Goal: Book appointment/travel/reservation

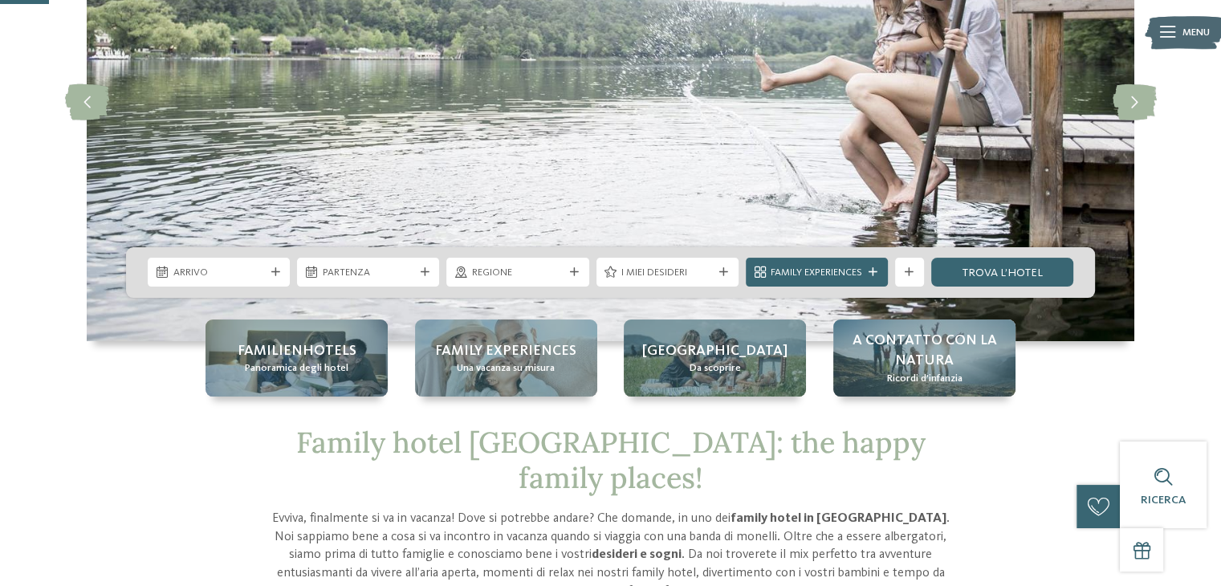
scroll to position [100, 0]
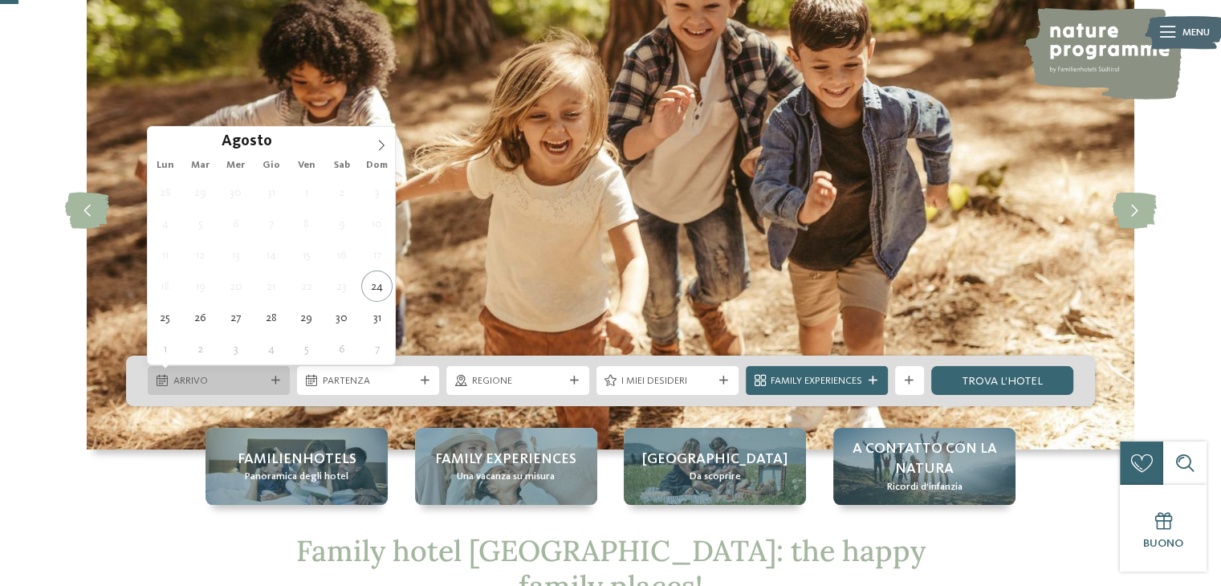
click at [245, 374] on span "Arrivo" at bounding box center [219, 381] width 92 height 14
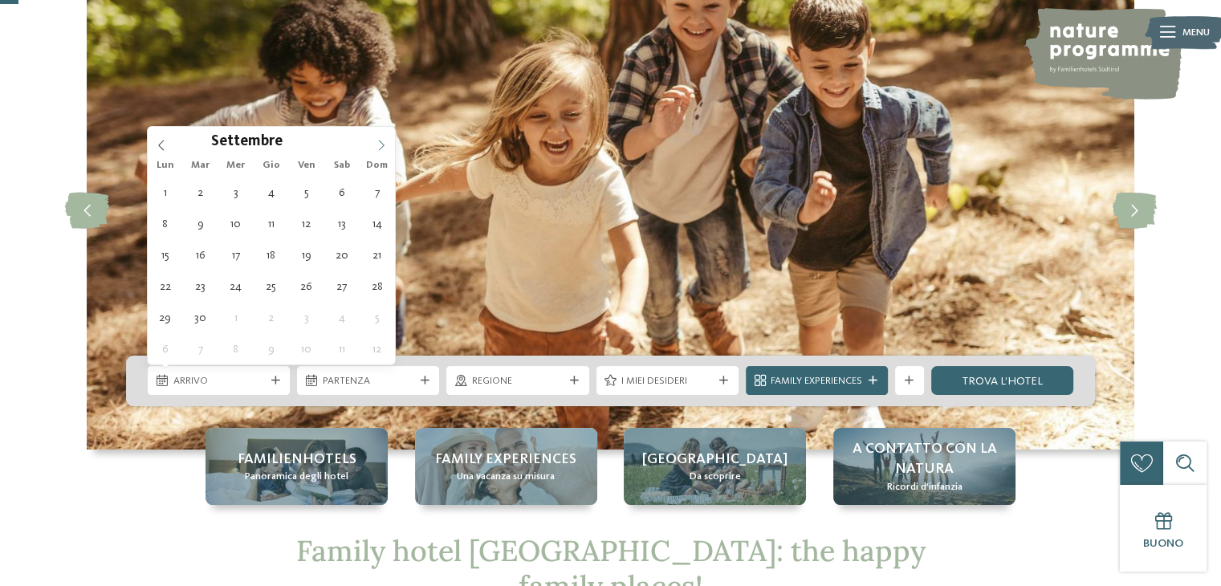
click at [383, 137] on span at bounding box center [381, 140] width 27 height 27
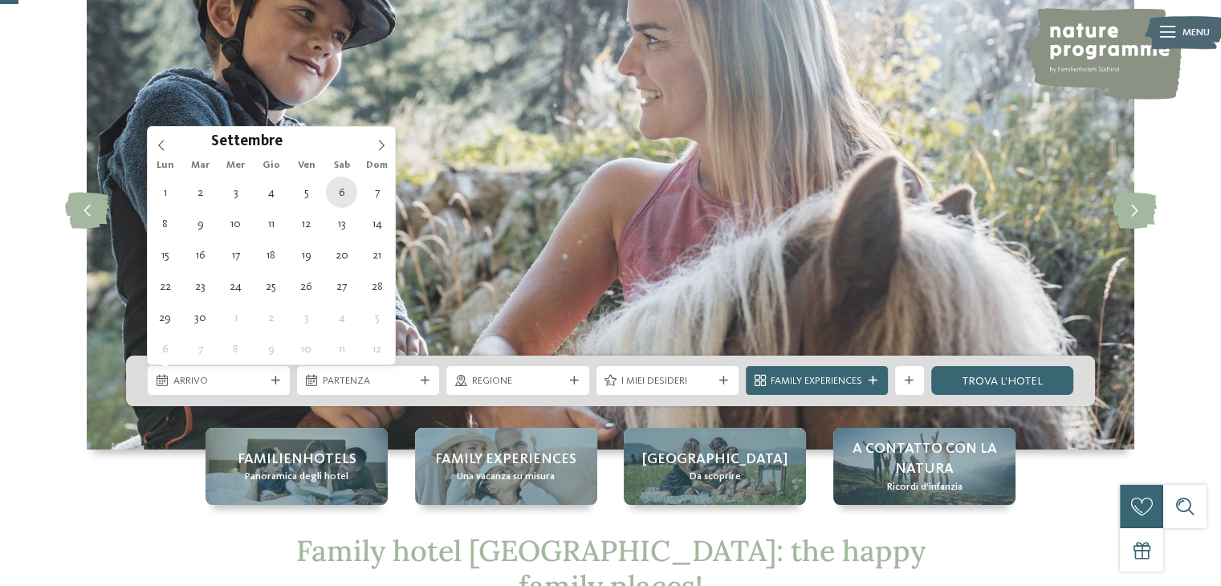
type div "[DATE]"
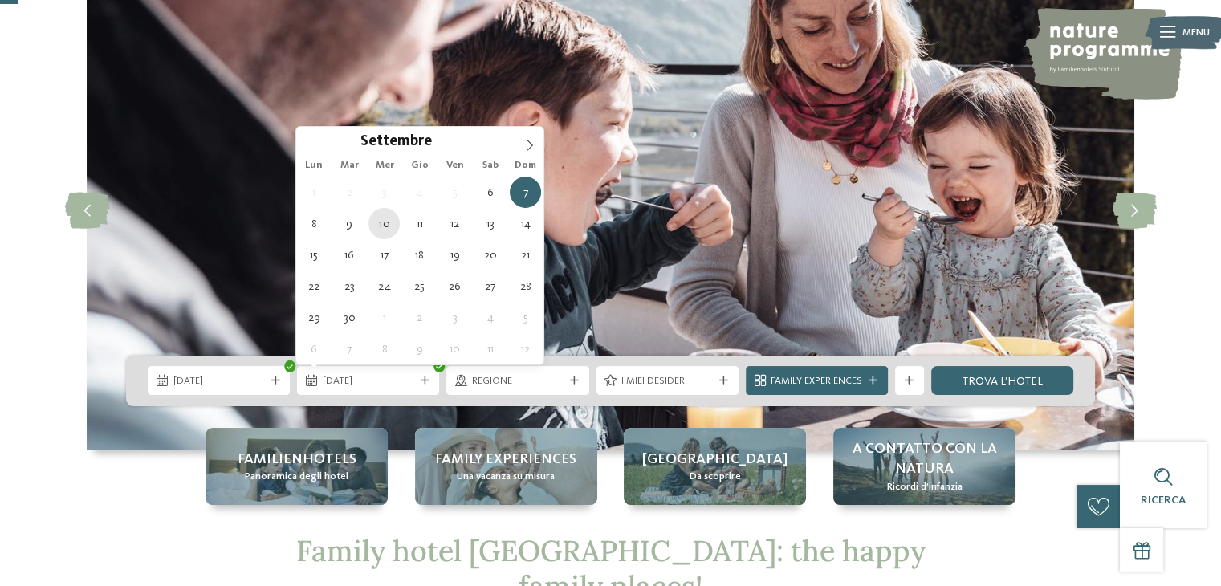
type div "[DATE]"
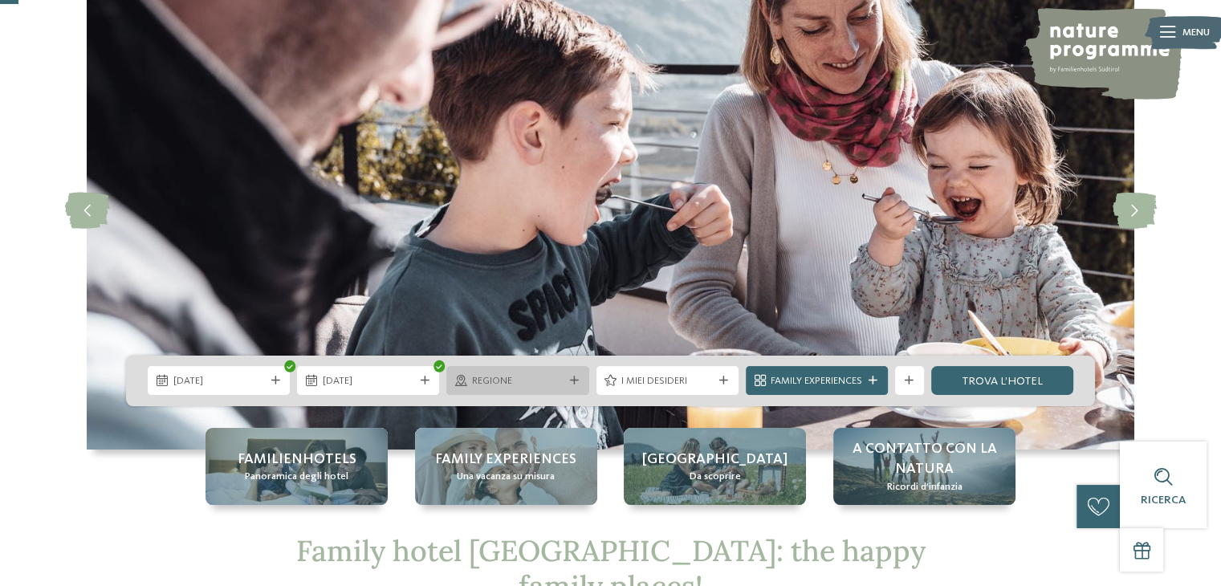
click at [540, 393] on div "Regione" at bounding box center [517, 380] width 142 height 29
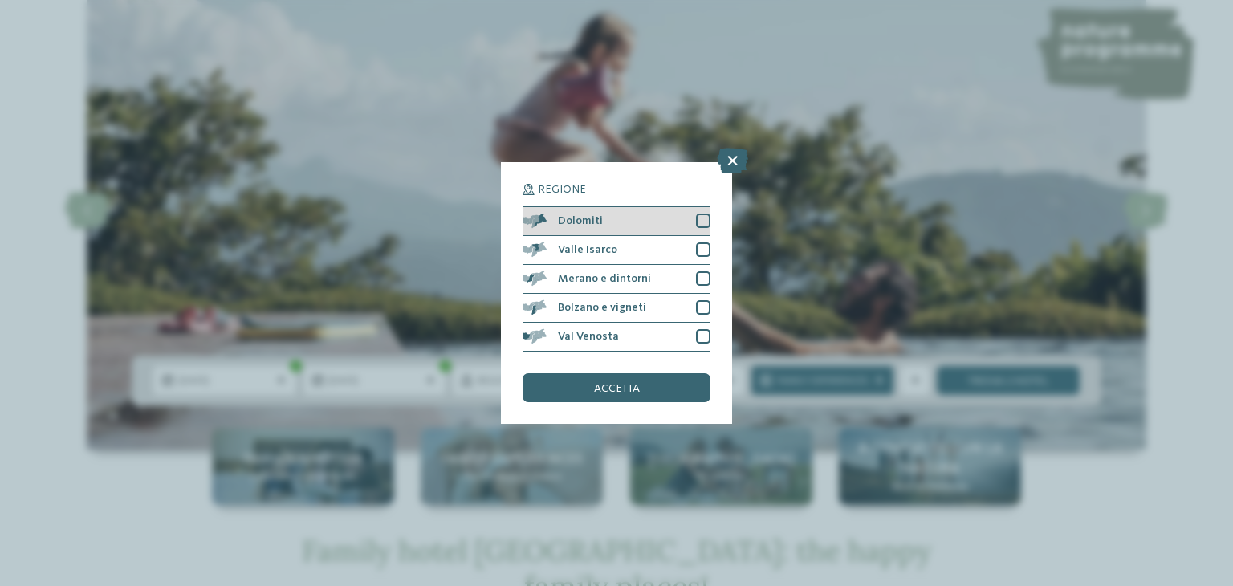
click at [702, 222] on div at bounding box center [703, 221] width 14 height 14
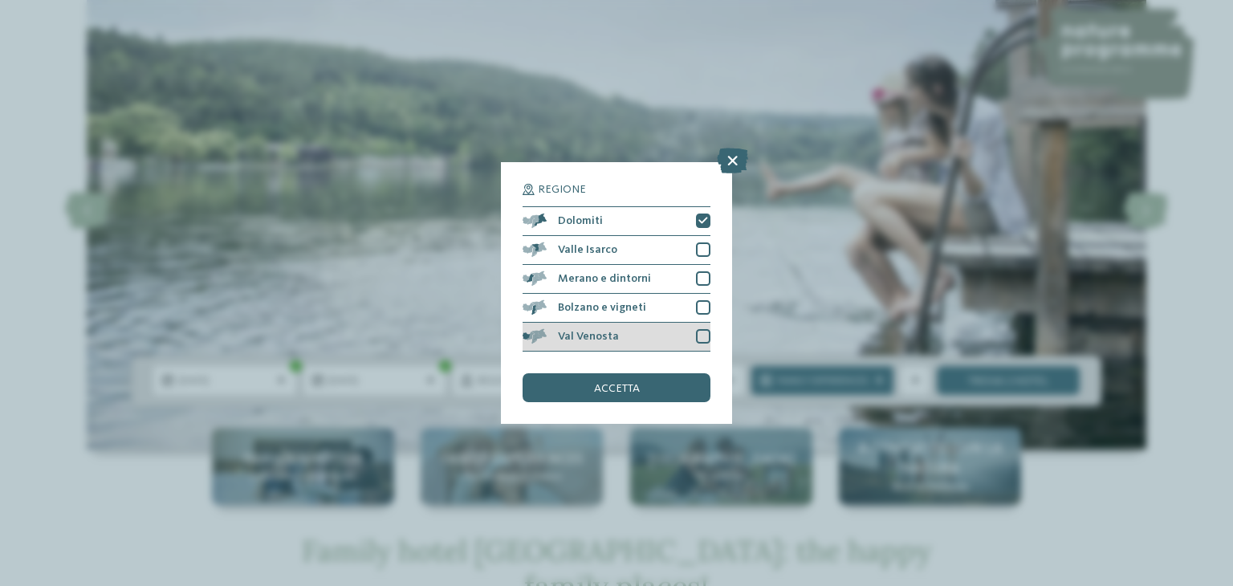
click at [697, 338] on div at bounding box center [703, 336] width 14 height 14
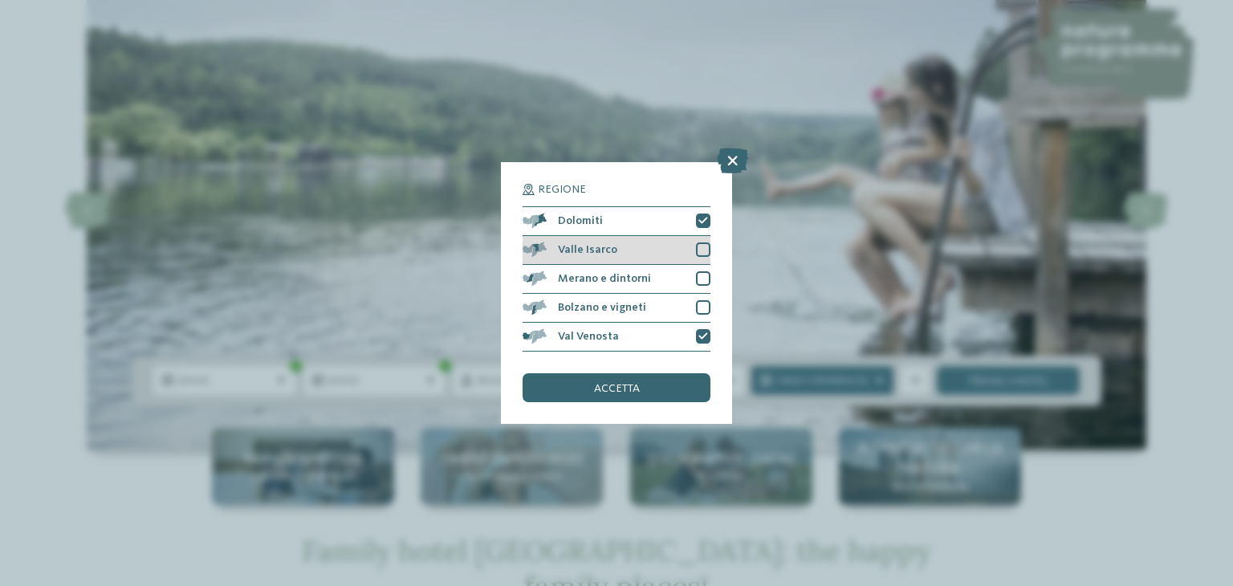
click at [696, 252] on div at bounding box center [703, 249] width 14 height 14
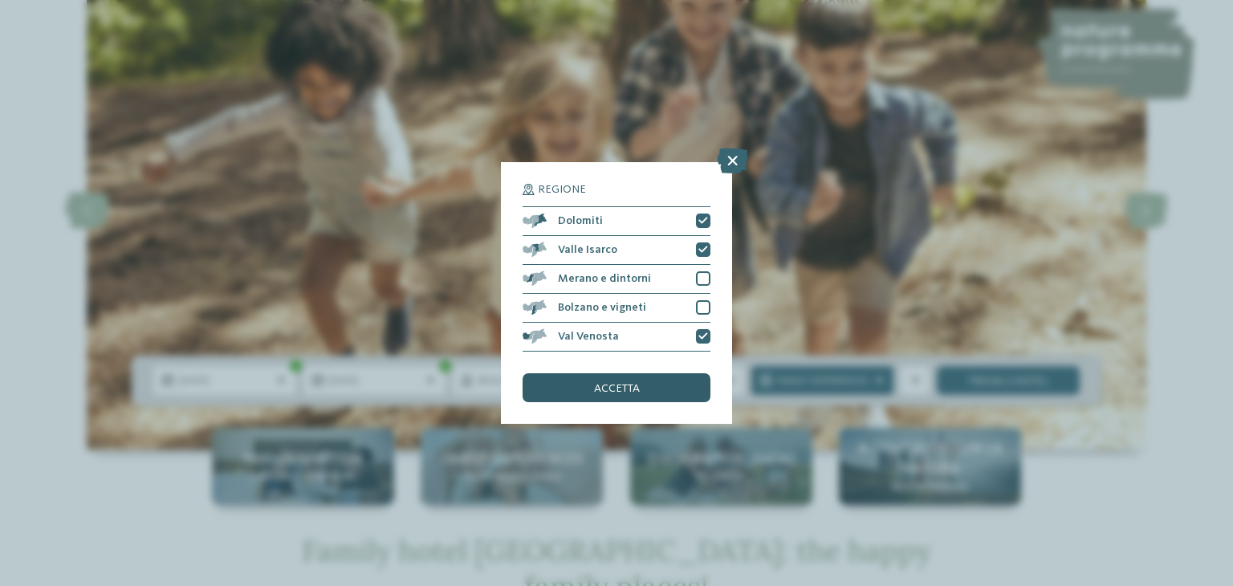
click at [636, 386] on span "accetta" at bounding box center [617, 388] width 46 height 11
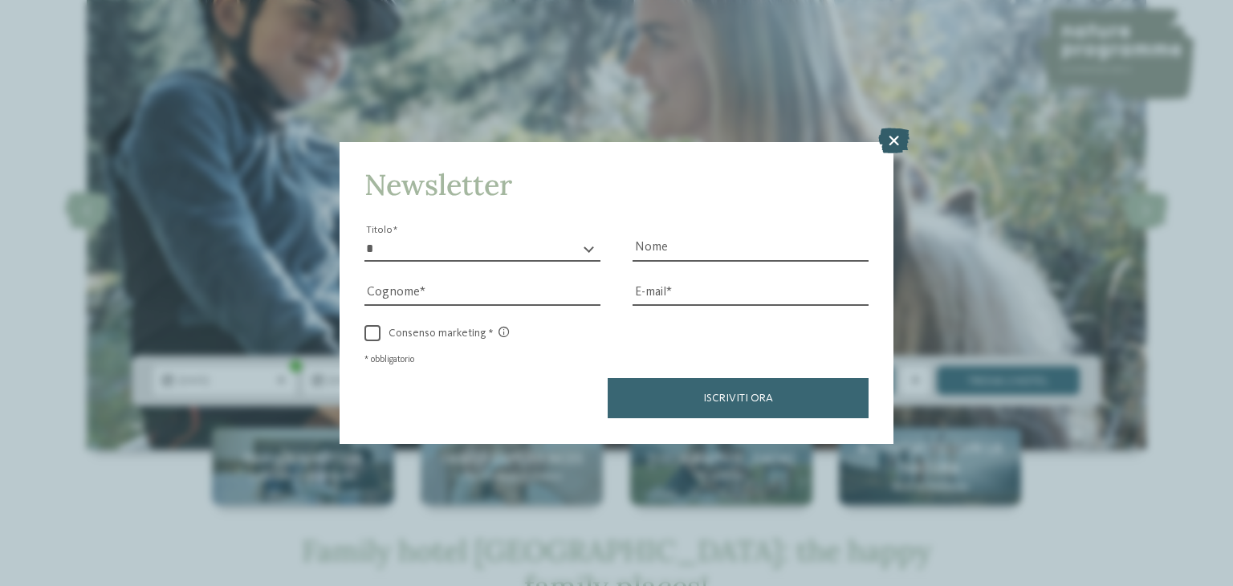
click at [892, 143] on icon at bounding box center [893, 141] width 31 height 26
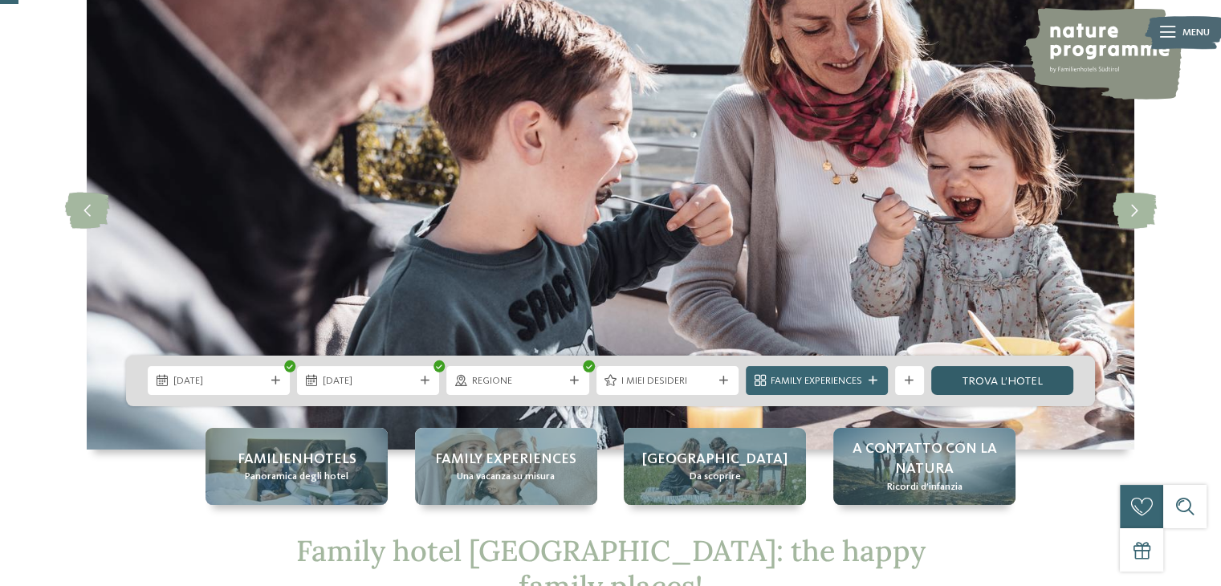
click at [999, 380] on link "trova l’hotel" at bounding box center [1002, 380] width 142 height 29
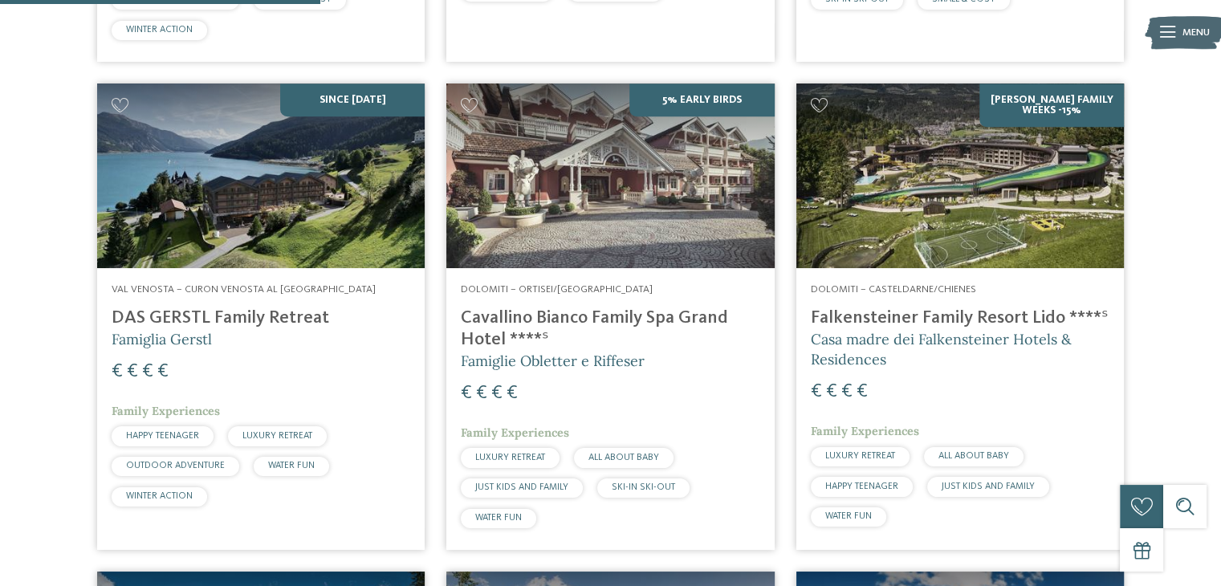
scroll to position [986, 0]
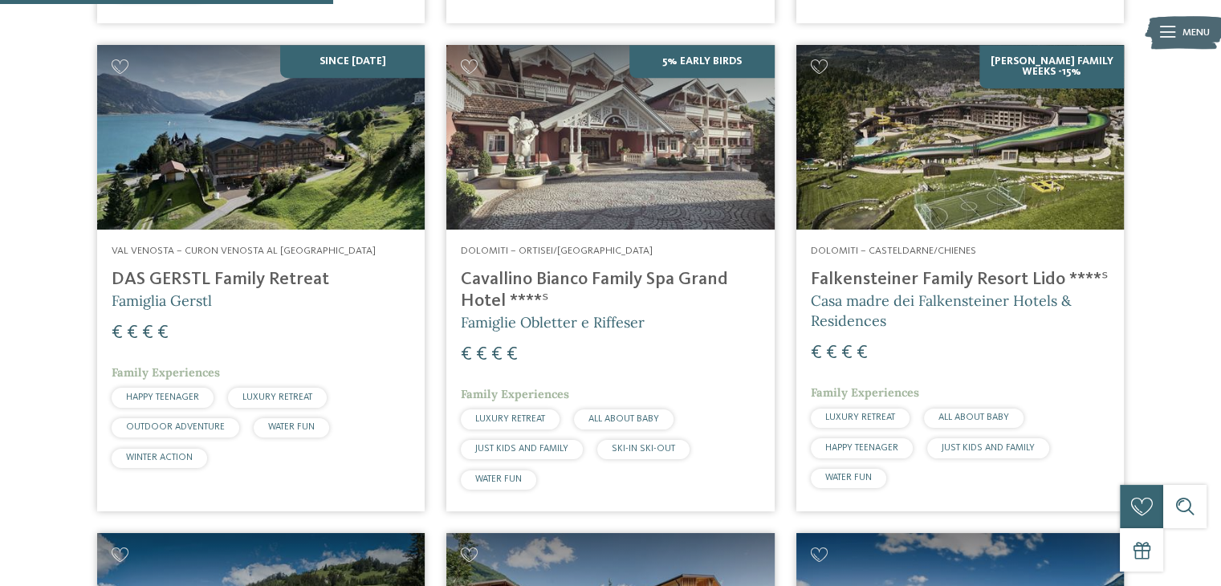
click at [951, 289] on h4 "Falkensteiner Family Resort Lido ****ˢ" at bounding box center [960, 280] width 299 height 22
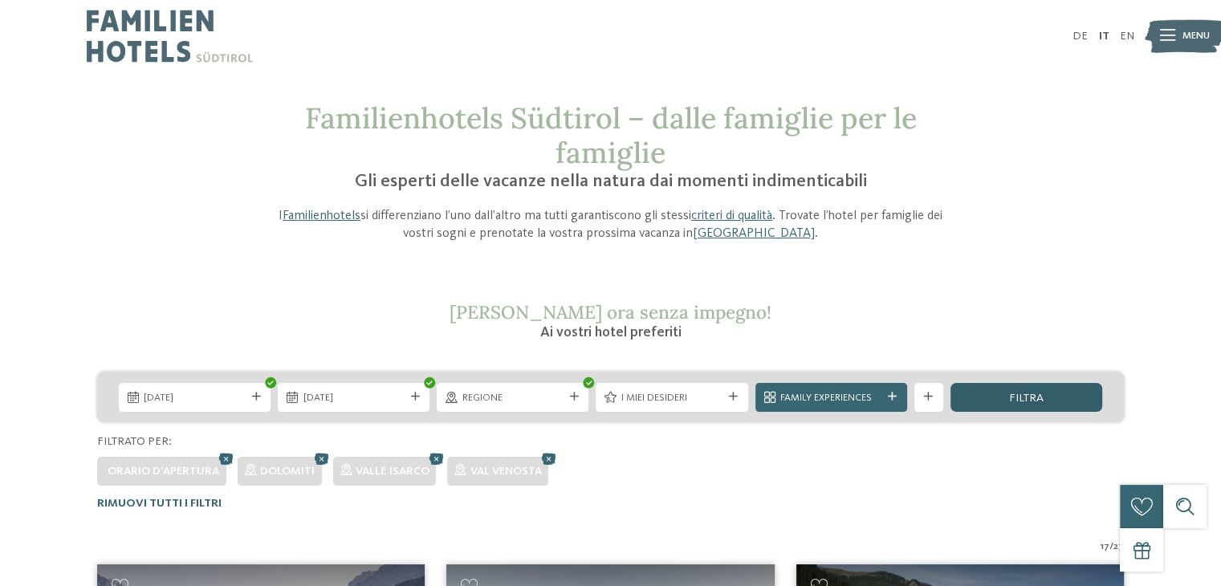
click at [1032, 389] on div "filtra" at bounding box center [1027, 397] width 152 height 29
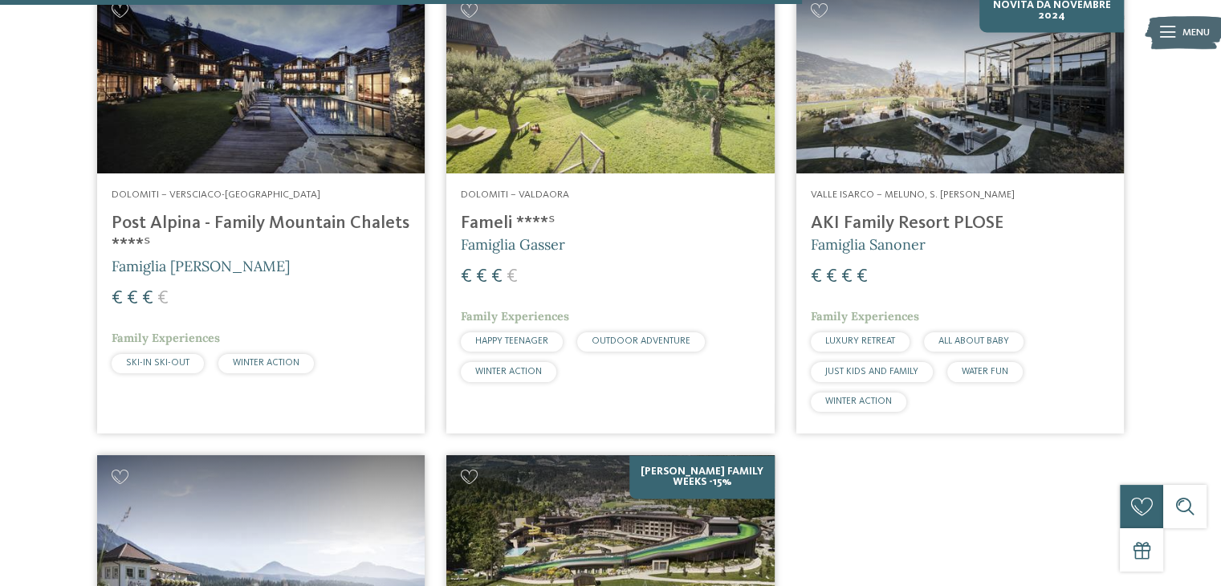
scroll to position [2425, 0]
